Goal: Check status: Check status

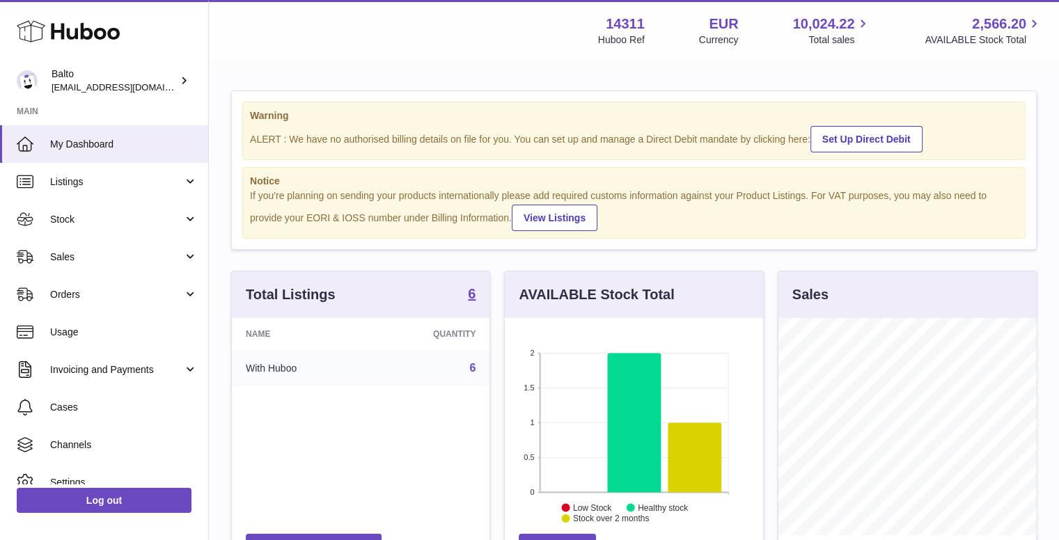
scroll to position [217, 258]
click at [114, 281] on link "Orders" at bounding box center [104, 295] width 208 height 38
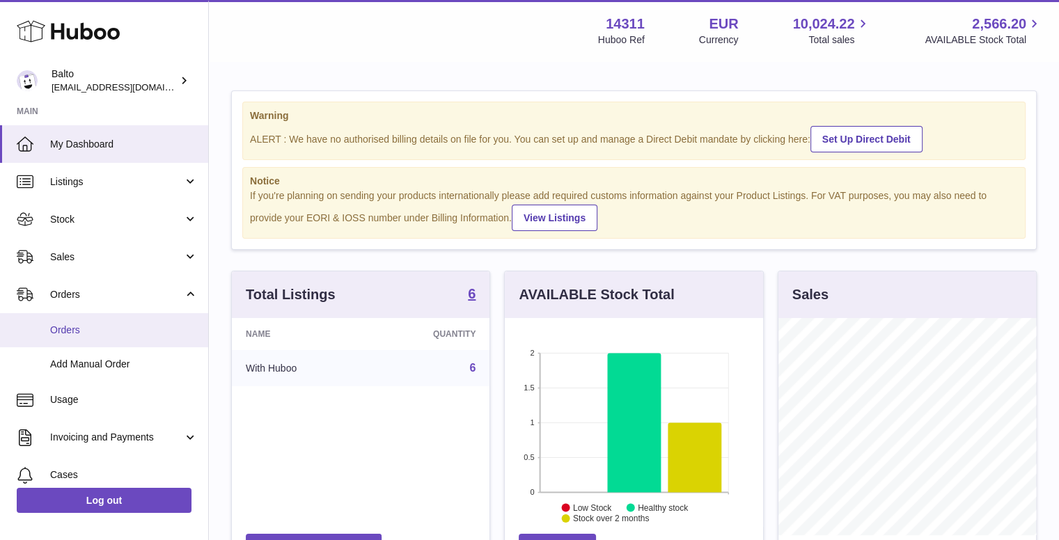
click at [109, 320] on link "Orders" at bounding box center [104, 330] width 208 height 34
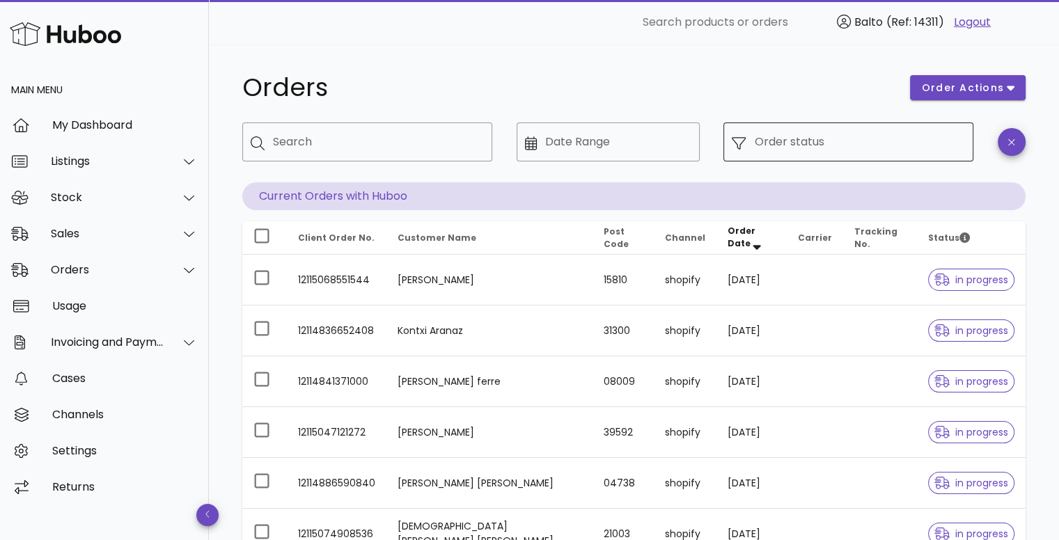
click at [790, 146] on input "Order status" at bounding box center [859, 142] width 211 height 22
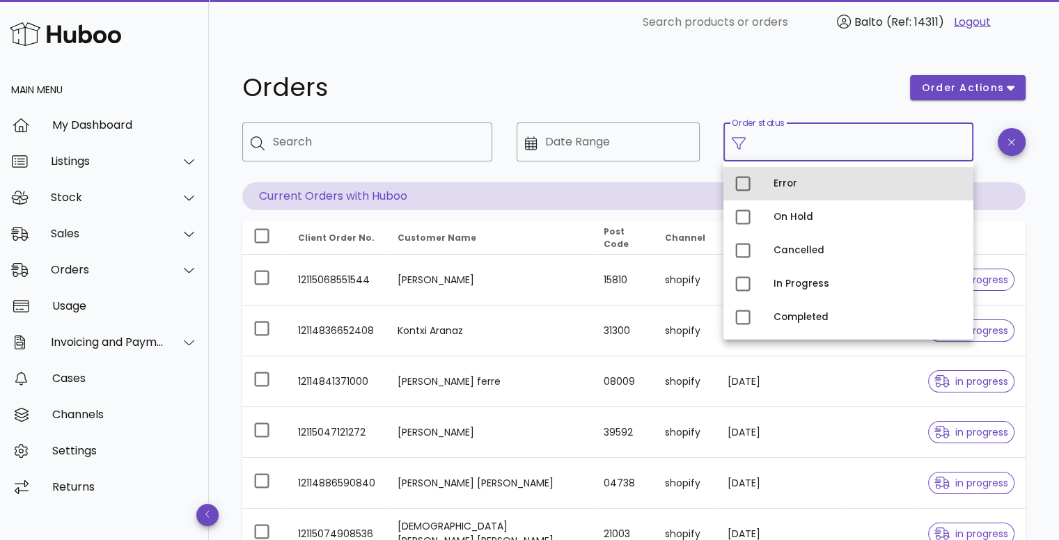
click at [782, 187] on div "Error" at bounding box center [868, 183] width 189 height 11
type input "**********"
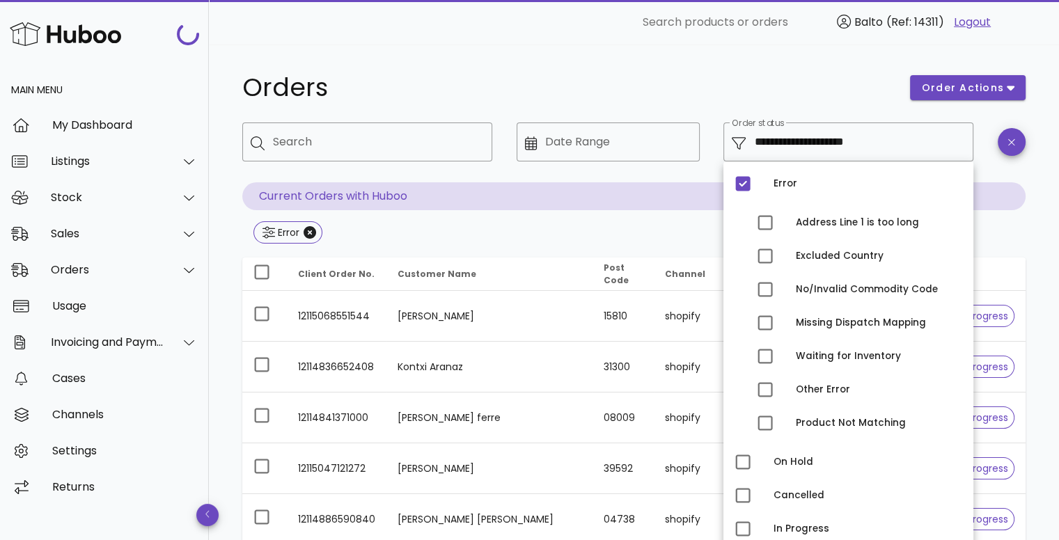
click at [693, 63] on div "**********" at bounding box center [634, 499] width 850 height 908
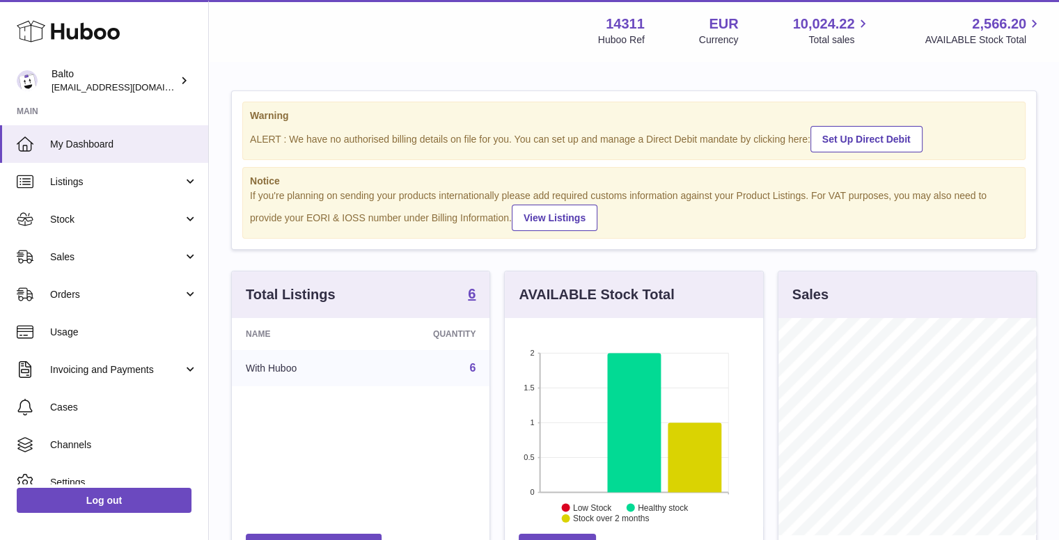
scroll to position [217, 258]
click at [134, 294] on span "Orders" at bounding box center [116, 294] width 133 height 13
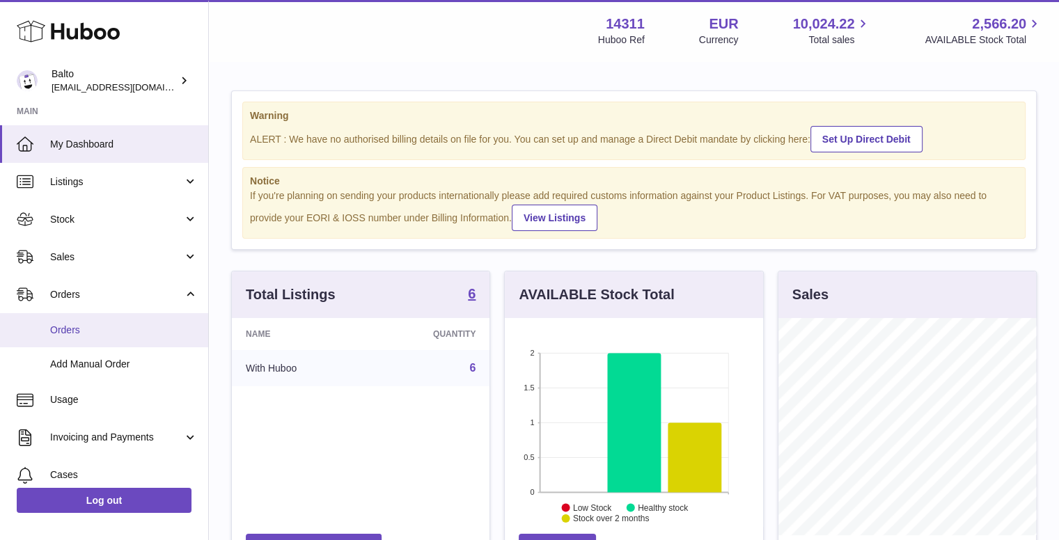
click at [118, 334] on span "Orders" at bounding box center [124, 330] width 148 height 13
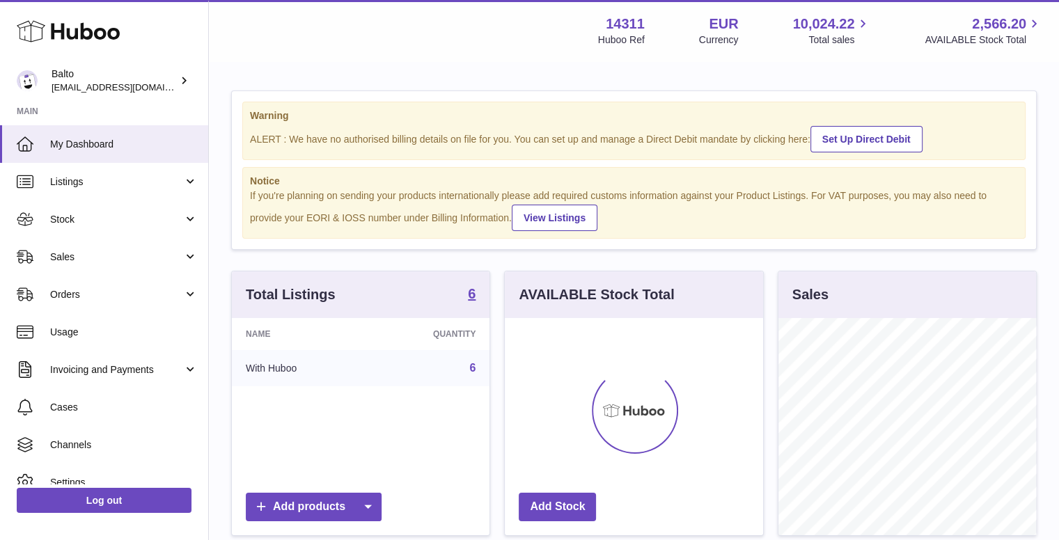
scroll to position [217, 258]
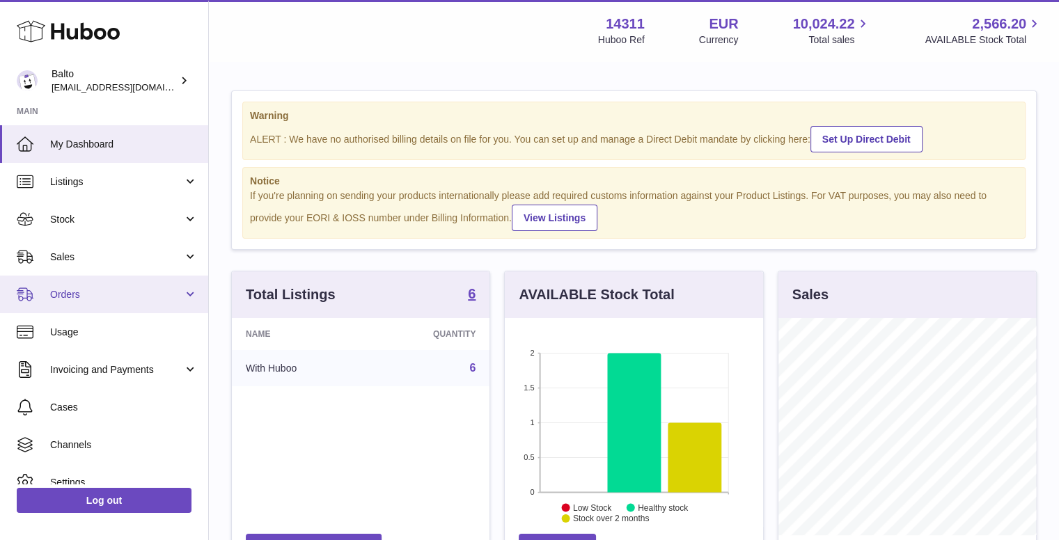
click at [109, 282] on link "Orders" at bounding box center [104, 295] width 208 height 38
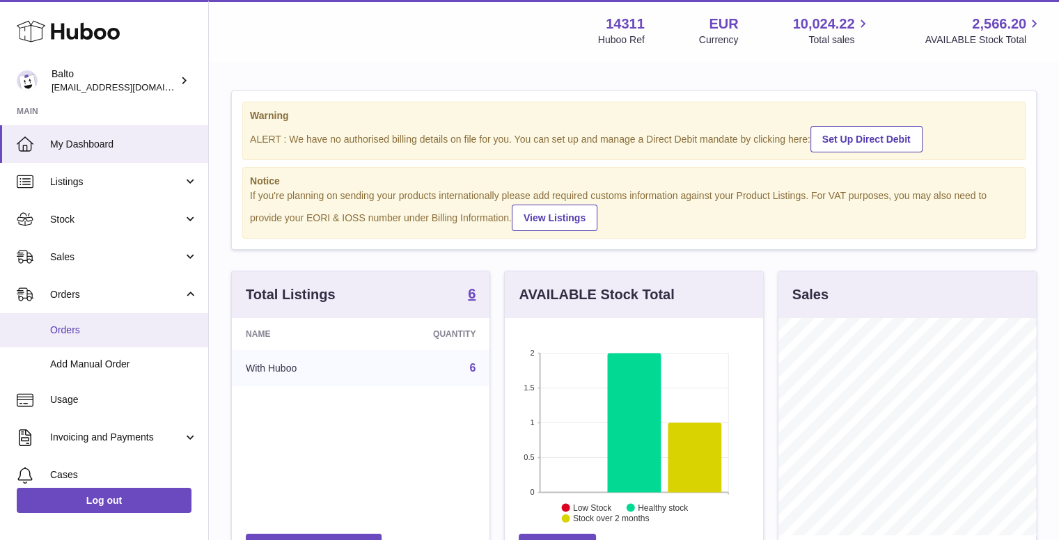
click at [119, 321] on link "Orders" at bounding box center [104, 330] width 208 height 34
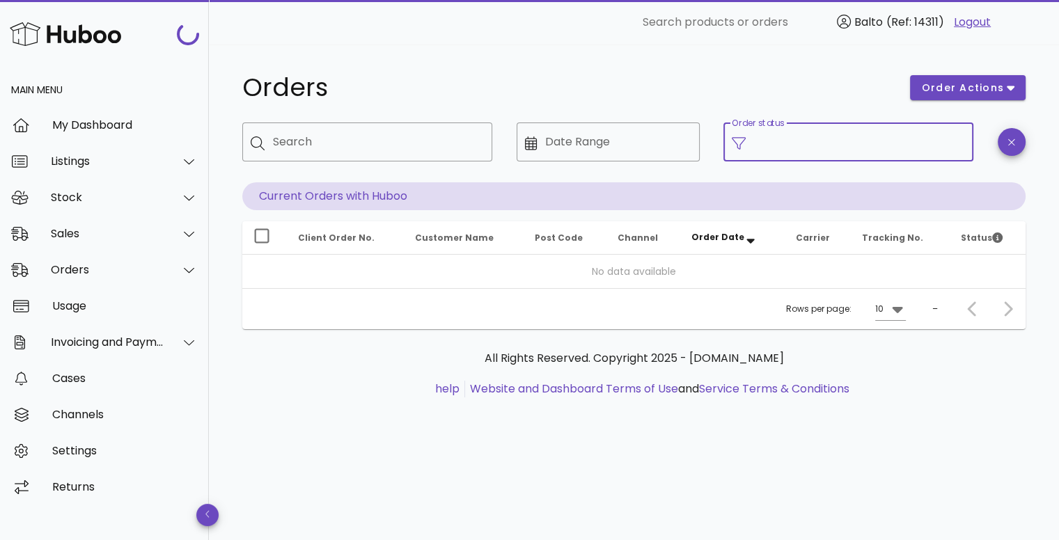
click at [754, 141] on input "Order status" at bounding box center [859, 142] width 211 height 22
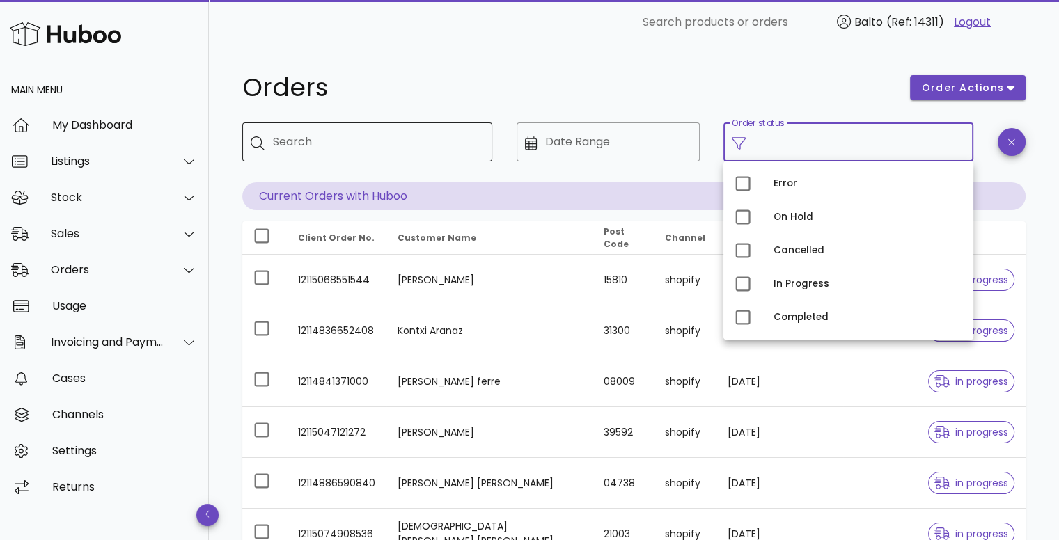
click at [401, 134] on input "Search" at bounding box center [377, 142] width 208 height 22
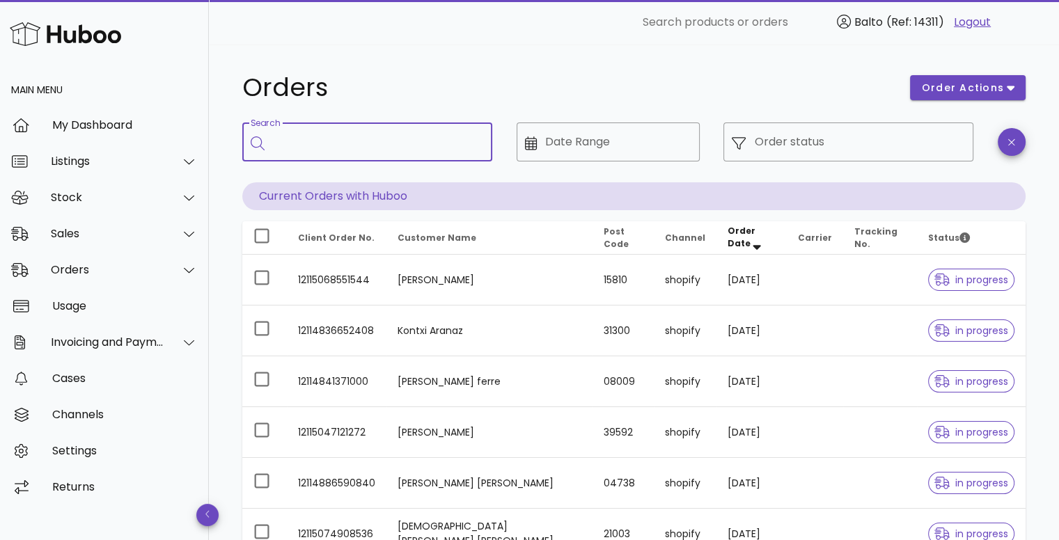
paste input "******"
type input "******"
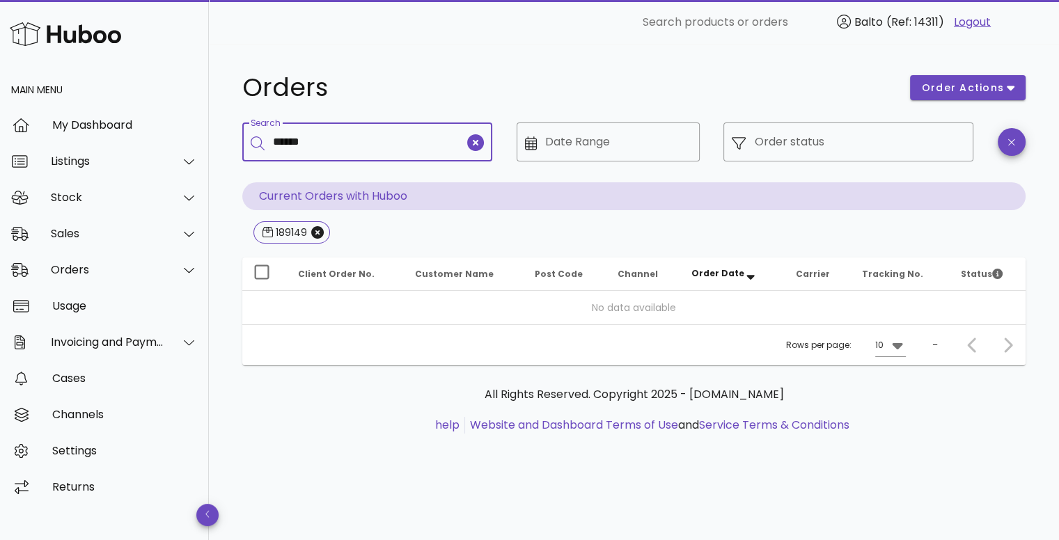
type input "******"
click at [465, 220] on div "​ Search ​ Date Range ​ Order status Current Orders with Huboo 189149" at bounding box center [633, 185] width 783 height 124
click at [318, 236] on icon "Close" at bounding box center [317, 232] width 13 height 13
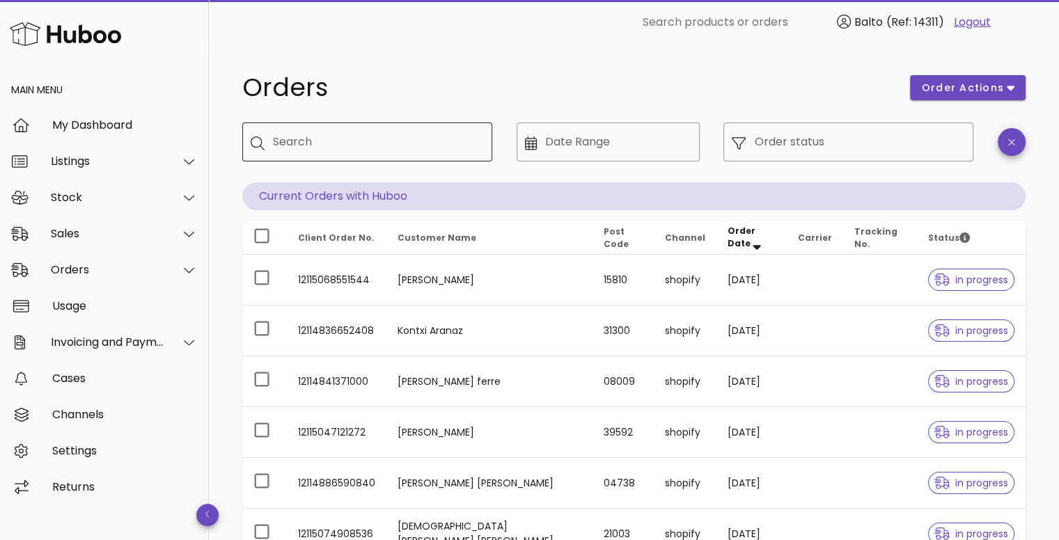
click at [403, 147] on input "Search" at bounding box center [377, 142] width 208 height 22
paste input "**********"
type input "**********"
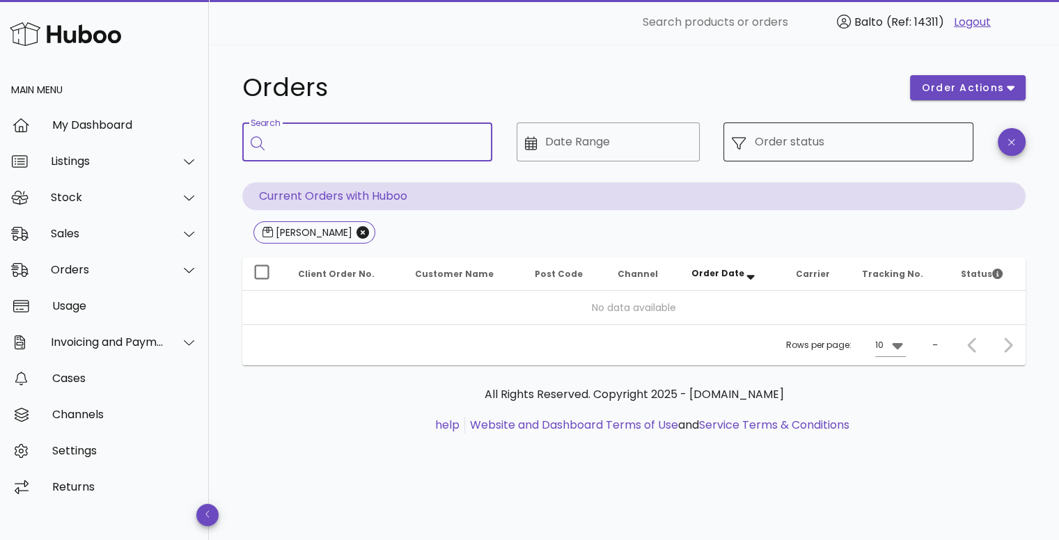
click at [841, 146] on input "Order status" at bounding box center [859, 142] width 211 height 22
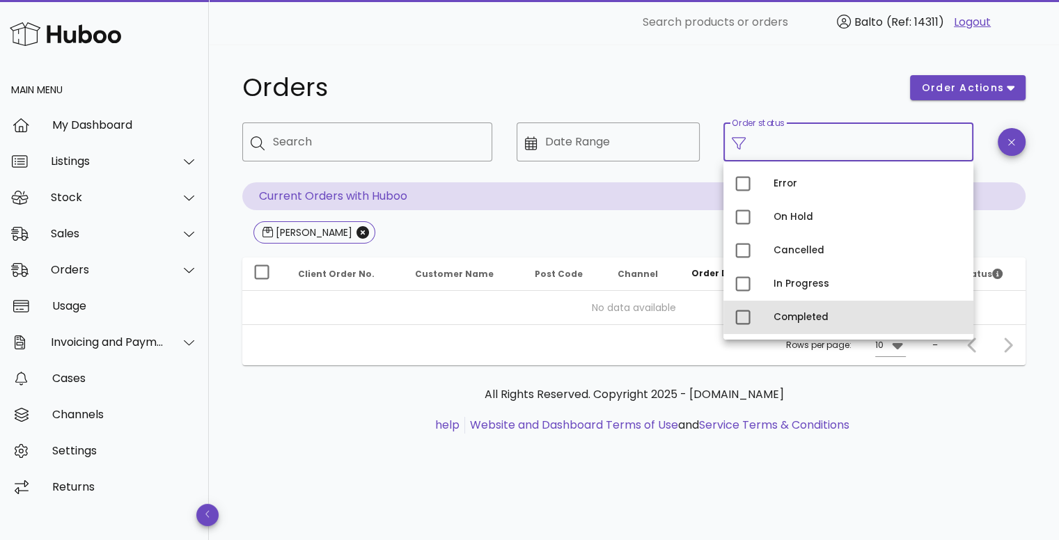
click at [797, 314] on div "Completed" at bounding box center [868, 317] width 189 height 11
type input "**********"
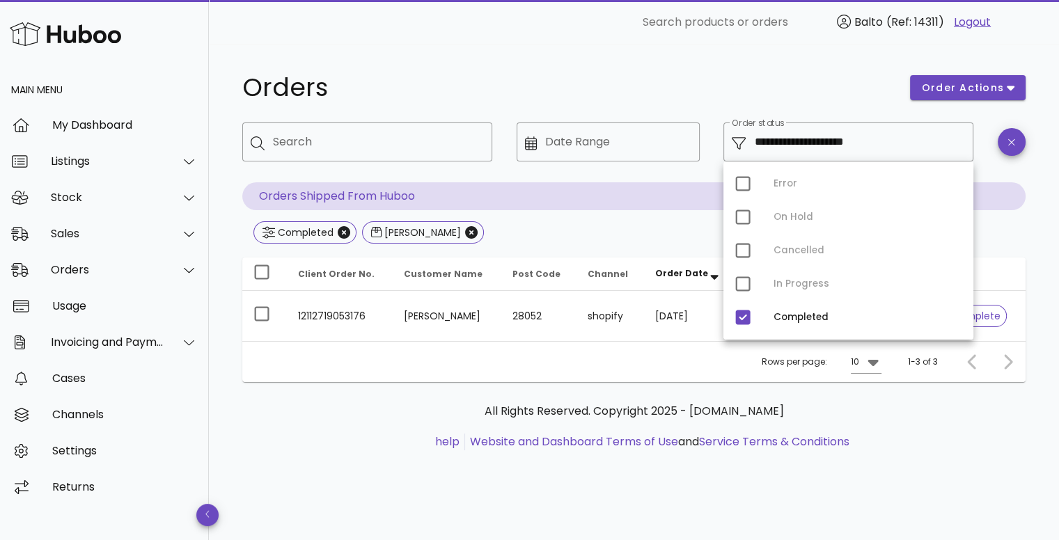
click at [618, 235] on div "Completed Olivia Domínguez Muñoz" at bounding box center [633, 233] width 783 height 25
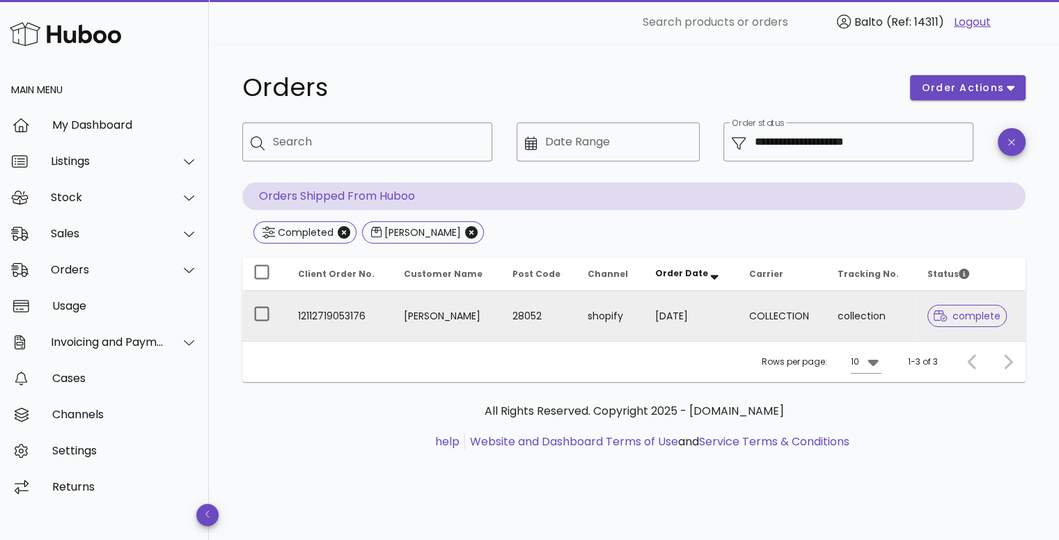
click at [421, 311] on td "Olivia Domínguez Muñoz" at bounding box center [447, 316] width 109 height 50
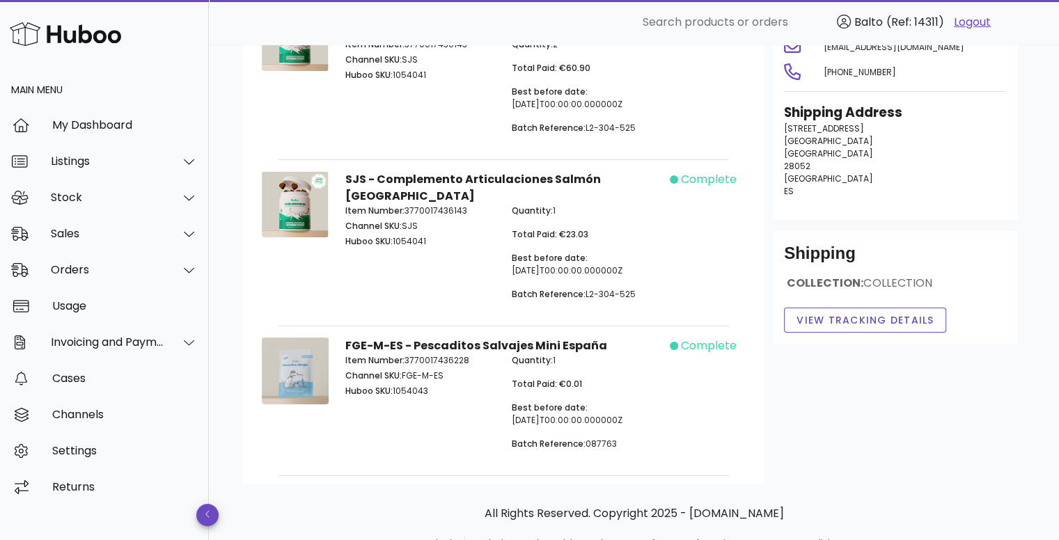
scroll to position [182, 0]
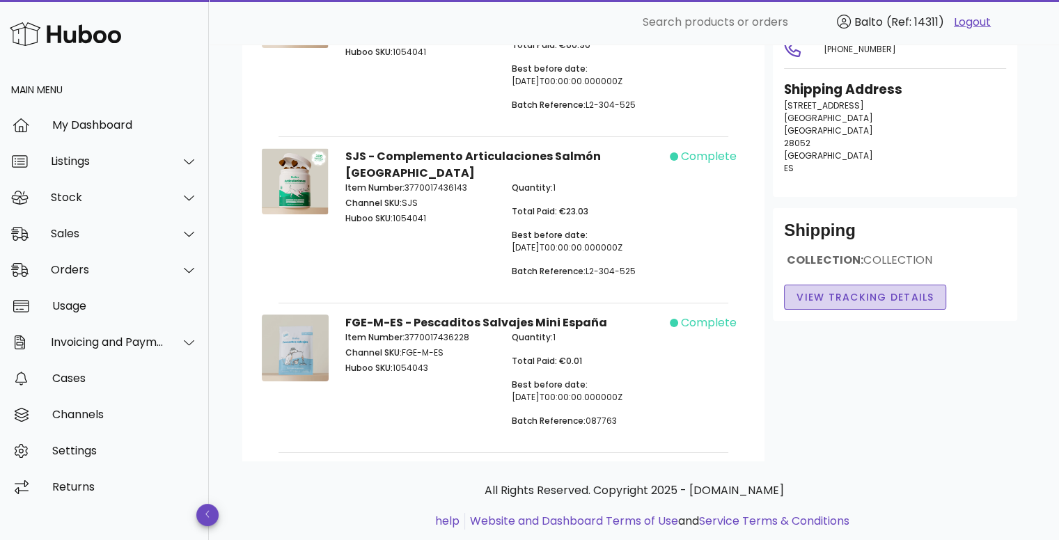
click at [852, 292] on span "View Tracking details" at bounding box center [865, 297] width 139 height 15
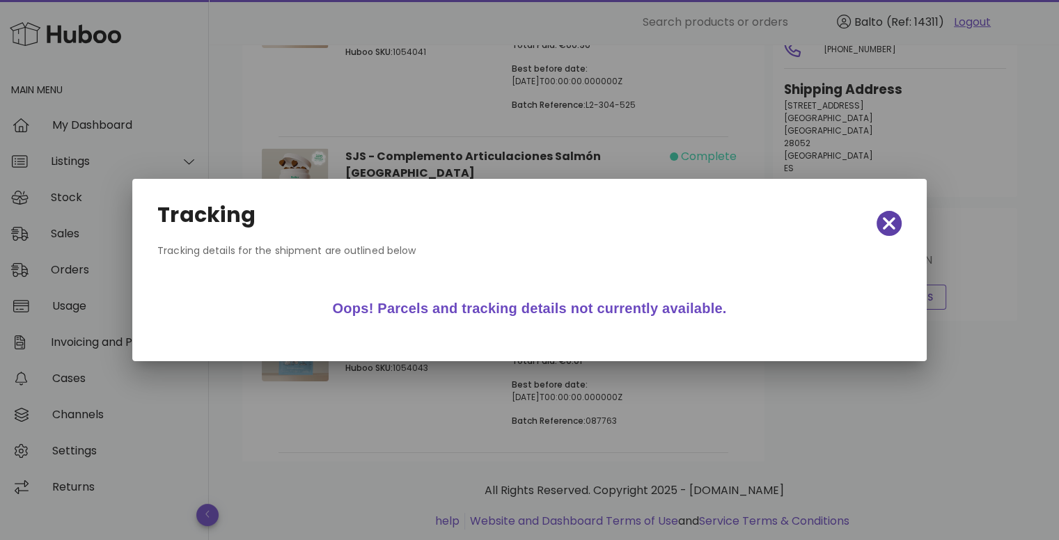
click at [883, 226] on icon "button" at bounding box center [889, 223] width 13 height 19
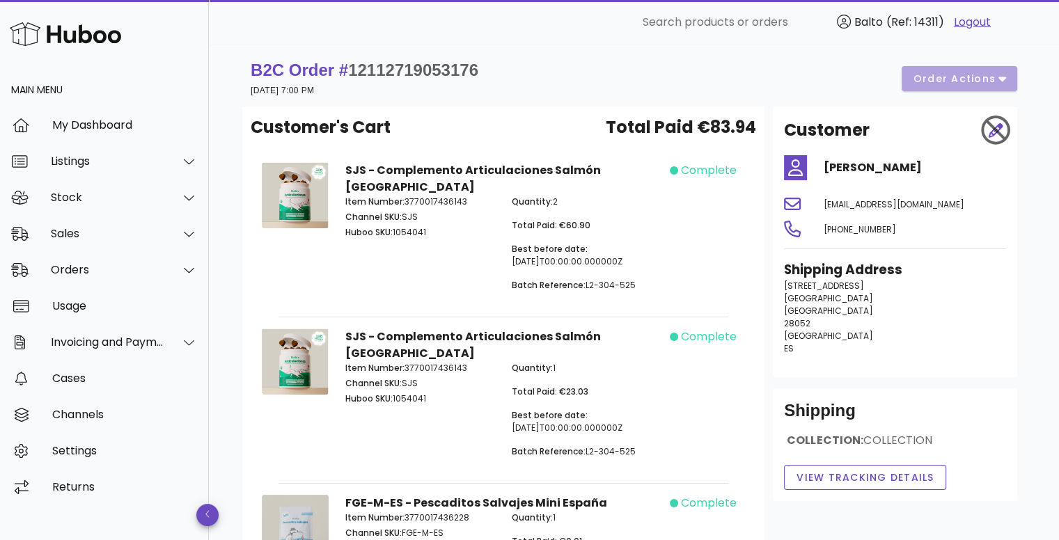
scroll to position [0, 0]
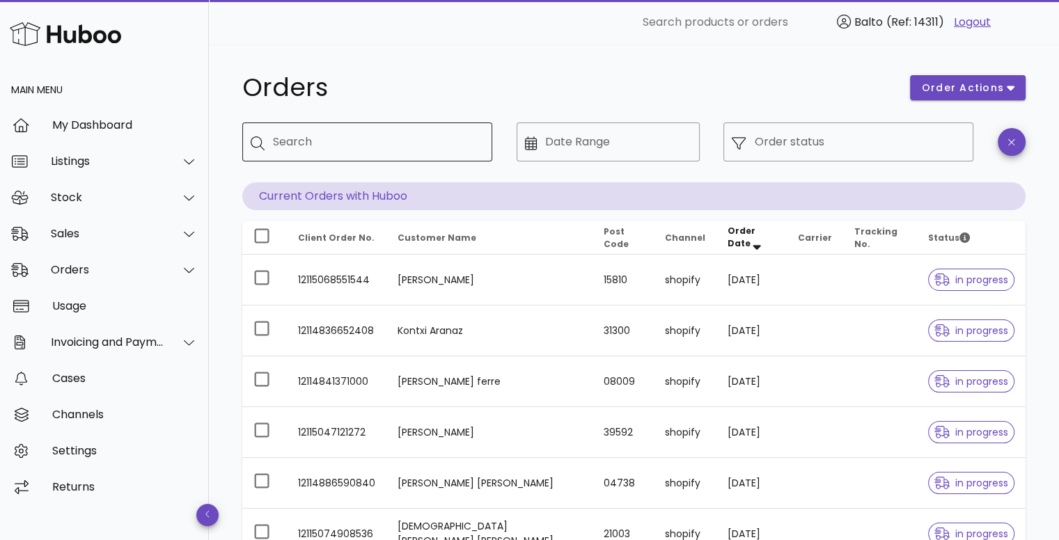
click at [385, 157] on div "Search" at bounding box center [377, 142] width 208 height 39
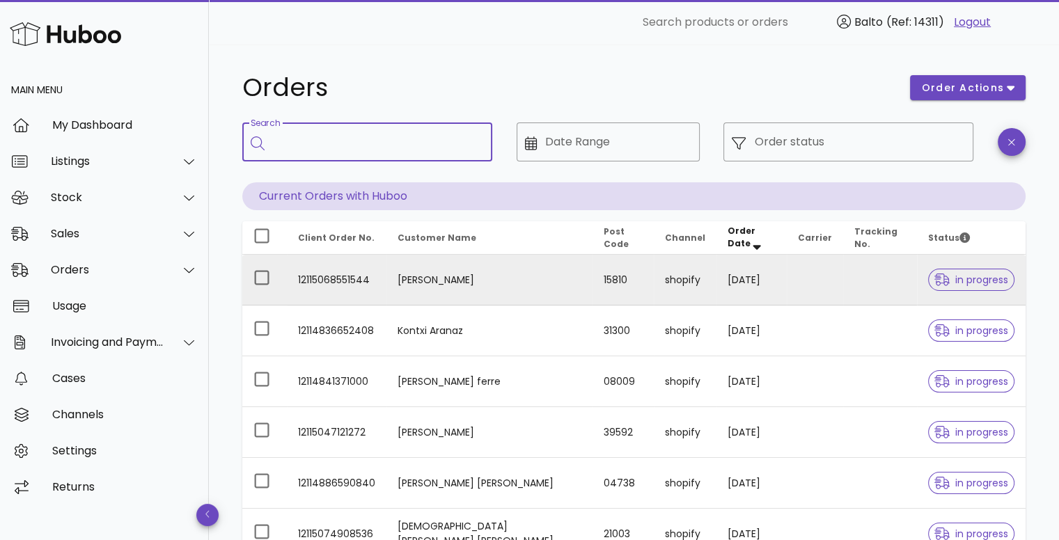
click at [749, 283] on td "30/09/2025" at bounding box center [752, 280] width 70 height 51
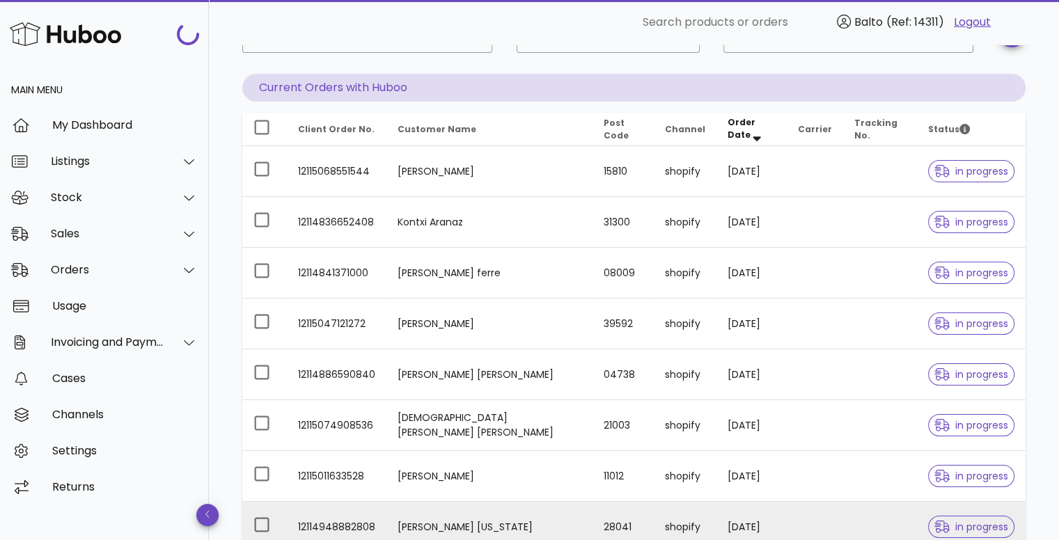
scroll to position [348, 0]
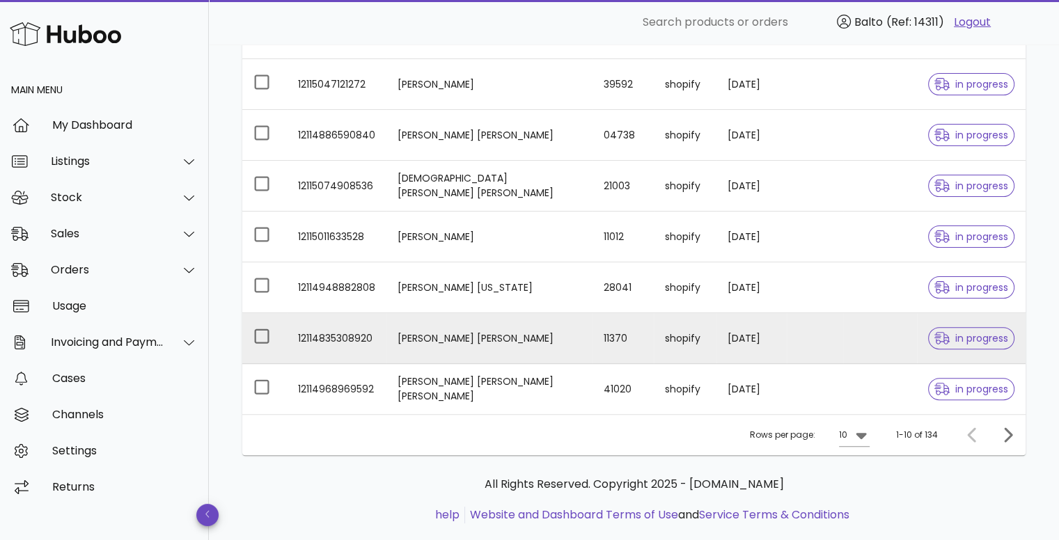
click at [592, 340] on td "11370" at bounding box center [622, 338] width 61 height 51
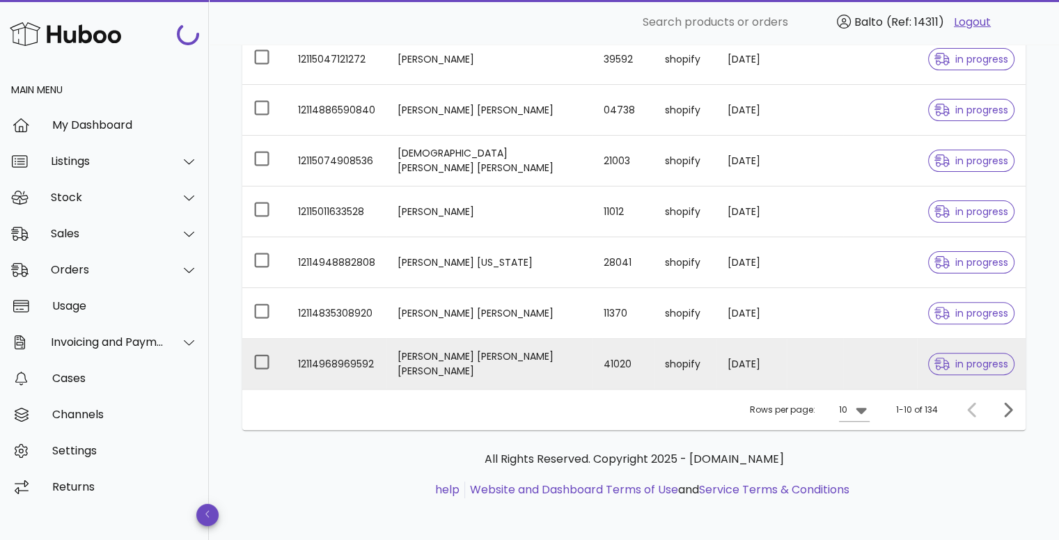
scroll to position [375, 0]
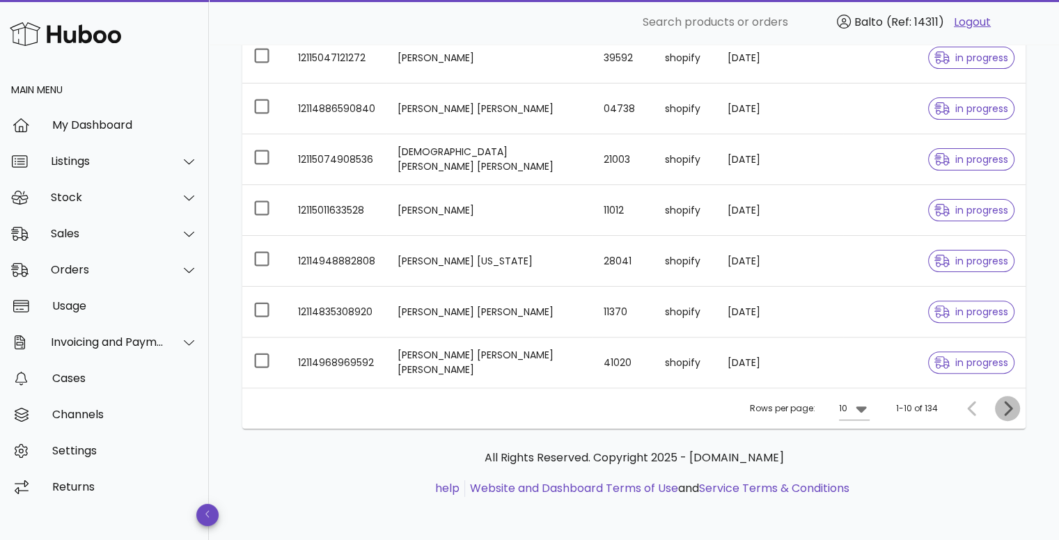
click at [1014, 405] on icon "Next page" at bounding box center [1007, 408] width 17 height 17
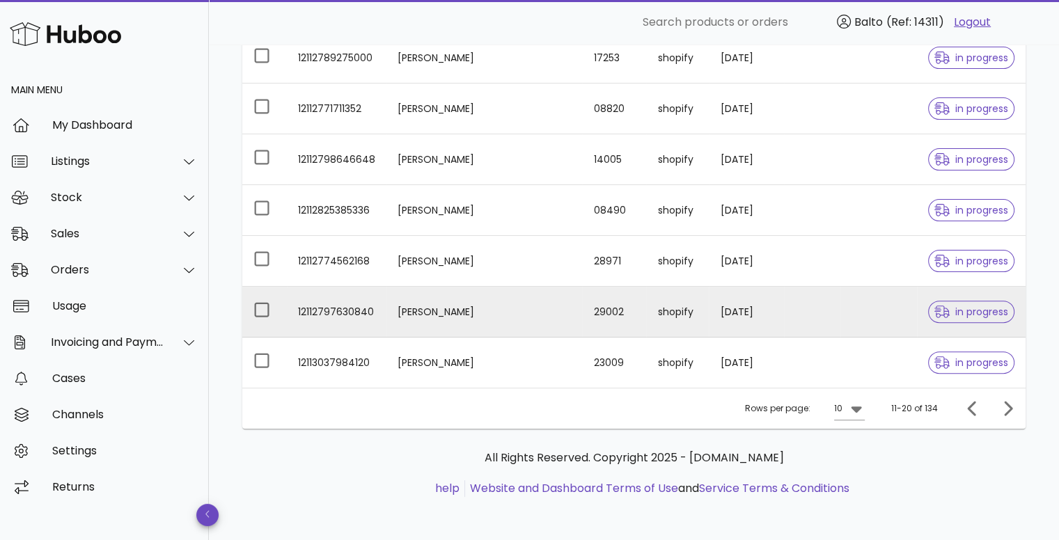
click at [442, 318] on td "José Manuel Rodríguez" at bounding box center [485, 312] width 196 height 51
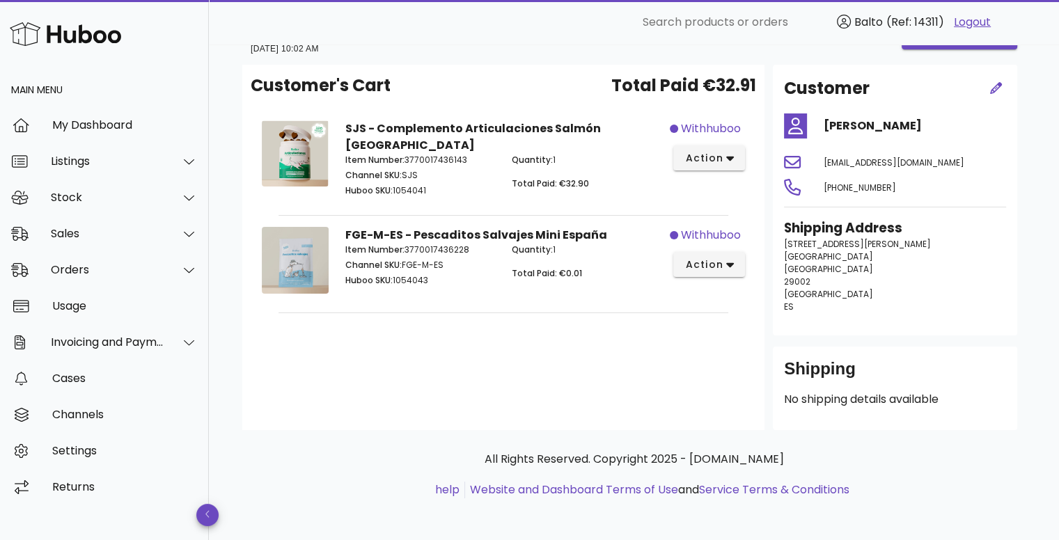
scroll to position [47, 0]
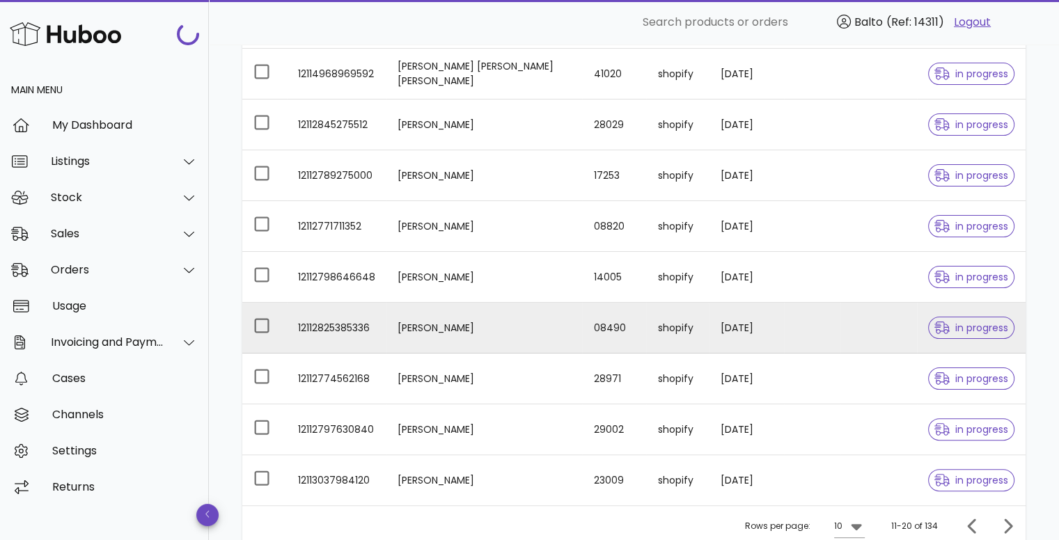
scroll to position [26, 0]
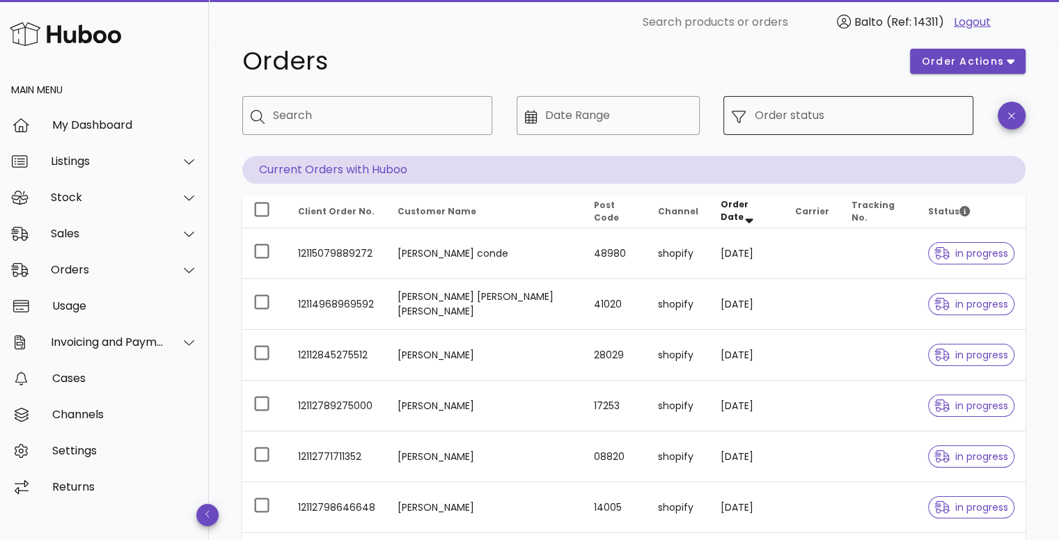
click at [847, 125] on input "Order status" at bounding box center [859, 115] width 211 height 22
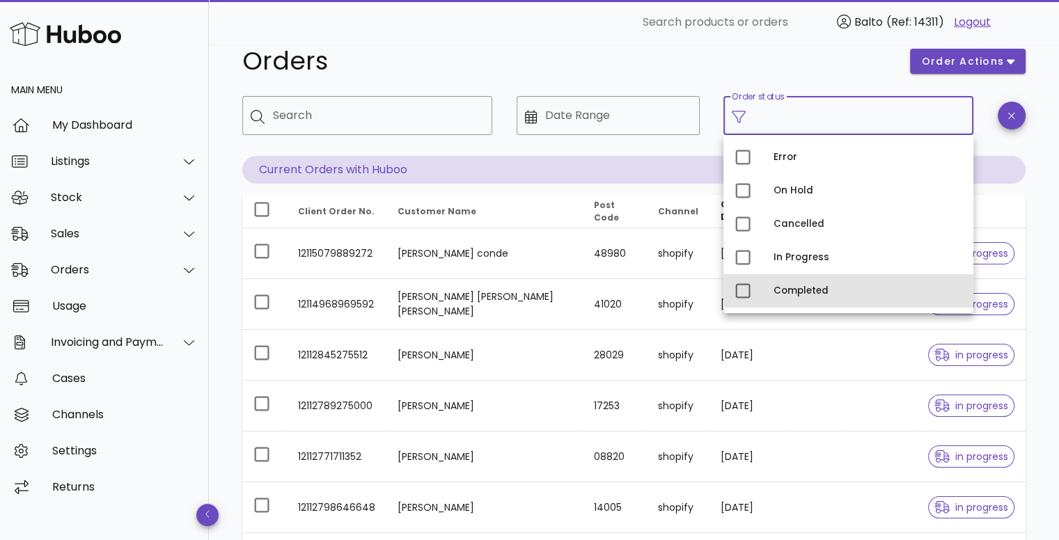
click at [805, 288] on div "Completed" at bounding box center [868, 291] width 189 height 11
type input "**********"
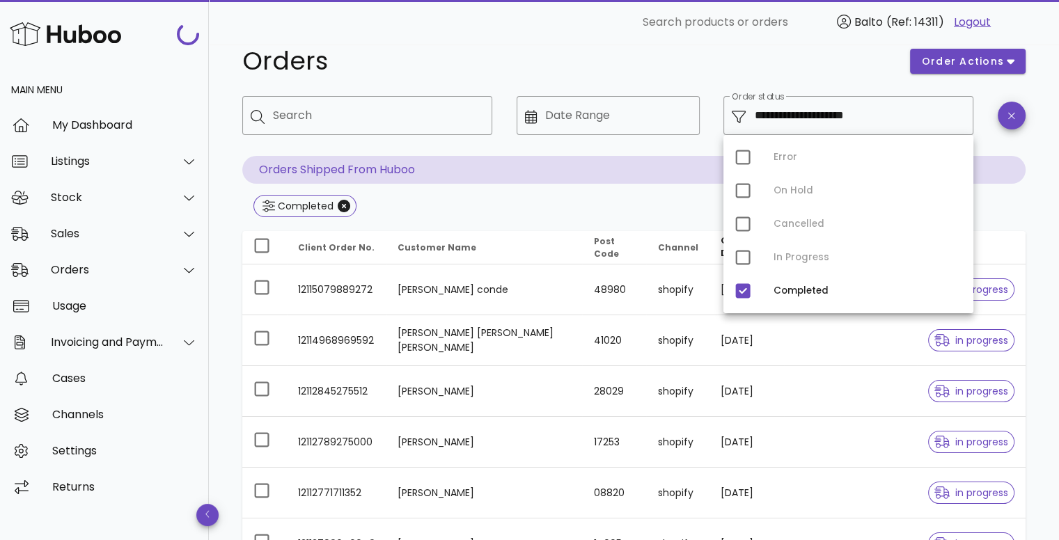
click at [524, 207] on div "Completed" at bounding box center [633, 207] width 783 height 25
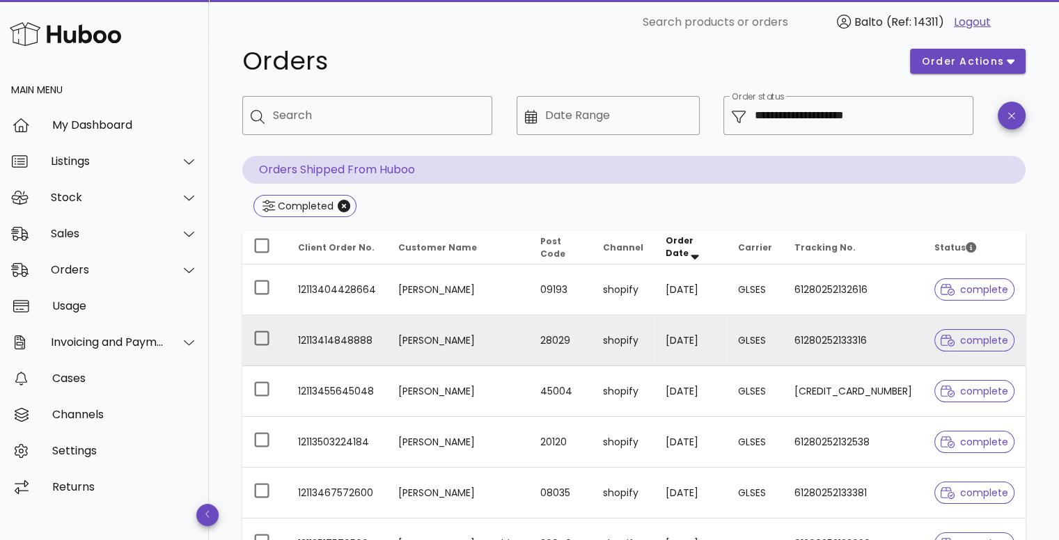
click at [403, 341] on td "Daniel Castellanos" at bounding box center [458, 340] width 142 height 51
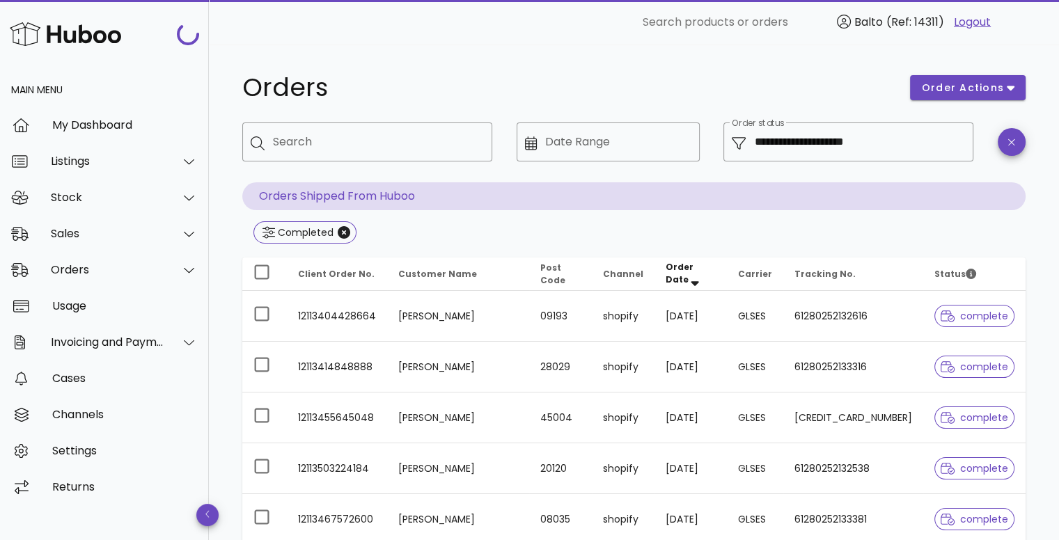
scroll to position [26, 0]
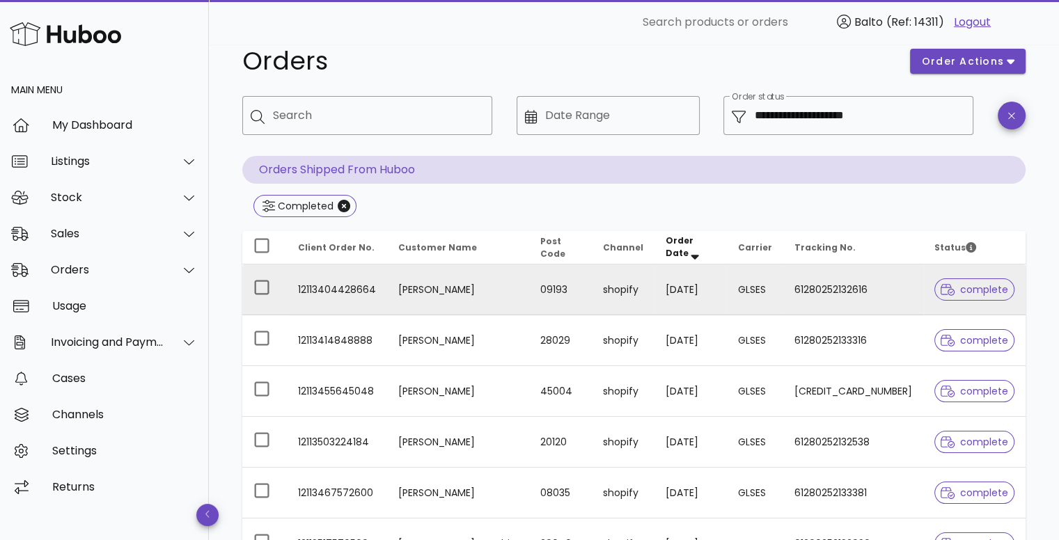
click at [428, 281] on td "Cristina Gómez González" at bounding box center [458, 290] width 142 height 51
